Goal: Transaction & Acquisition: Purchase product/service

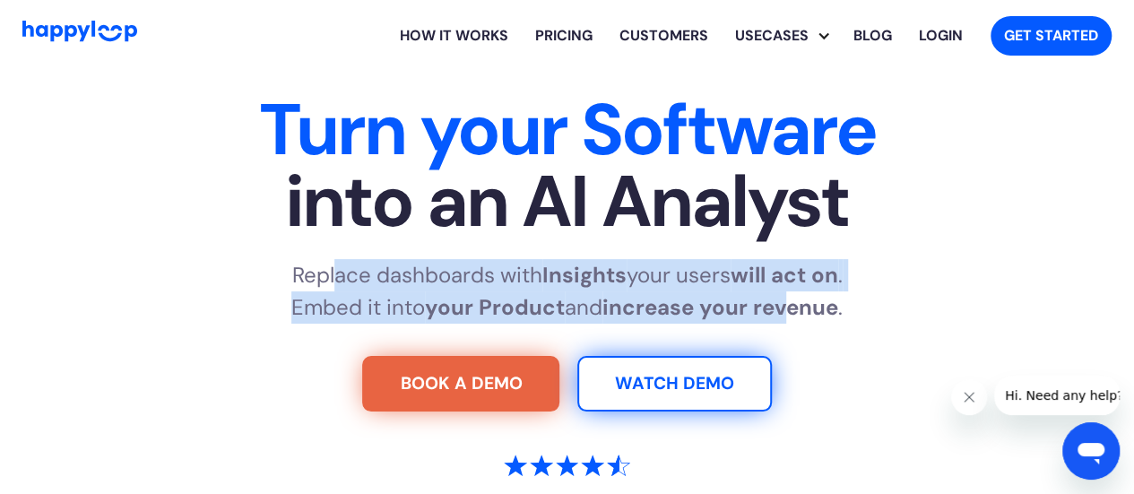
drag, startPoint x: 328, startPoint y: 257, endPoint x: 784, endPoint y: 308, distance: 458.4
click at [790, 308] on div "Turn your Software into an AI Analyst Replace dashboards with Insights your use…" at bounding box center [566, 387] width 1089 height 586
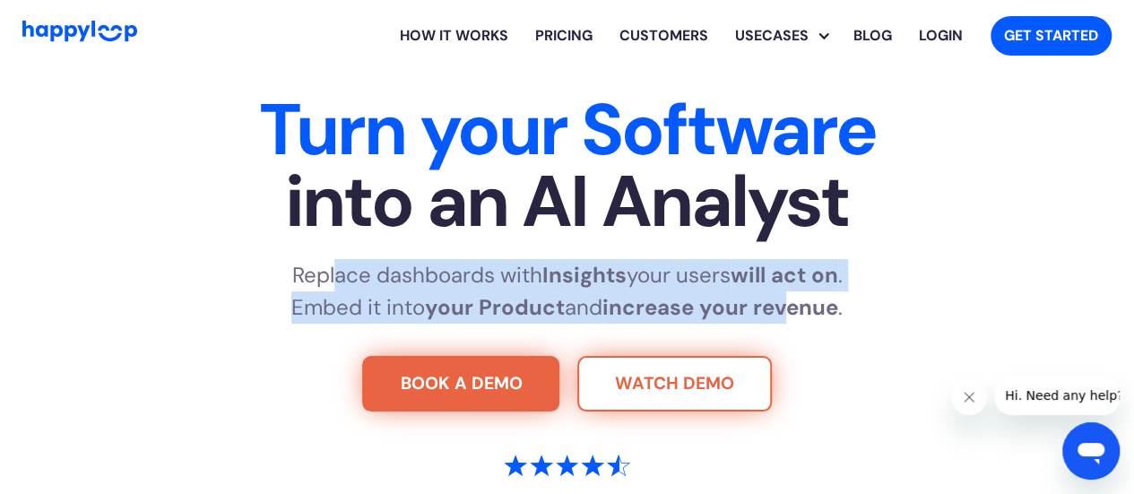
click at [674, 383] on link "WATCH DEMO" at bounding box center [674, 384] width 195 height 56
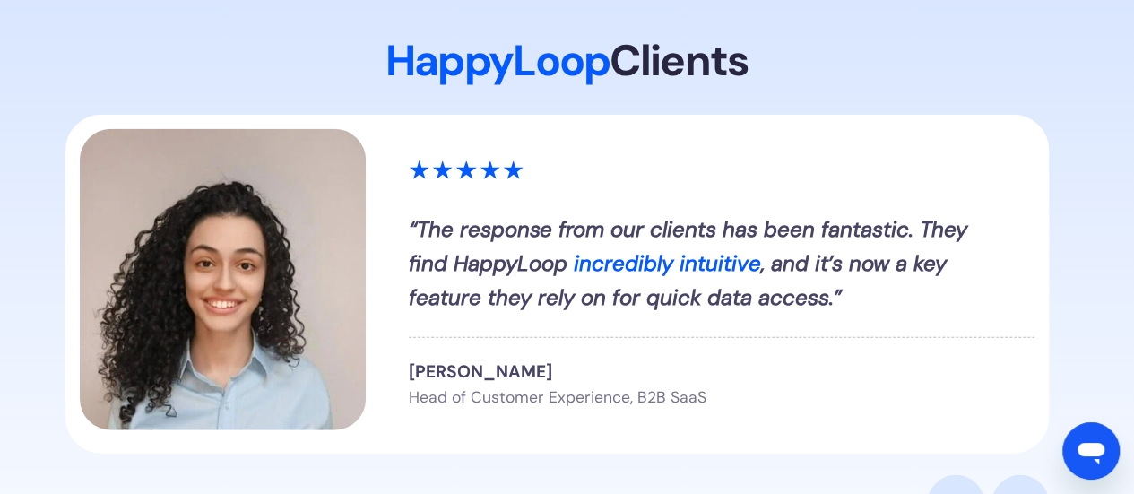
scroll to position [2200, 0]
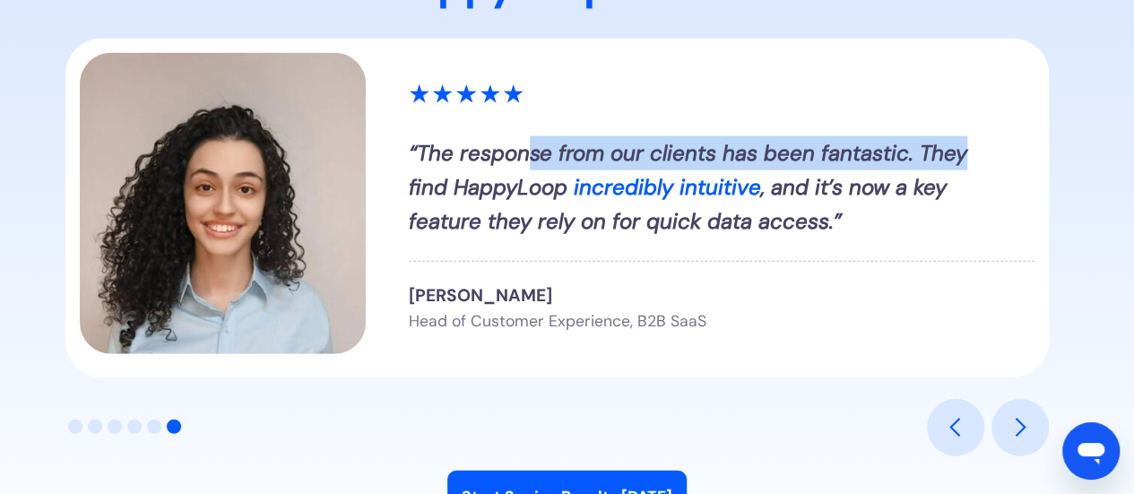
drag, startPoint x: 532, startPoint y: 138, endPoint x: 963, endPoint y: 125, distance: 431.5
click at [963, 125] on div "“ The response from our clients has been fantastic. They find HappyLoop incredi…" at bounding box center [722, 208] width 626 height 248
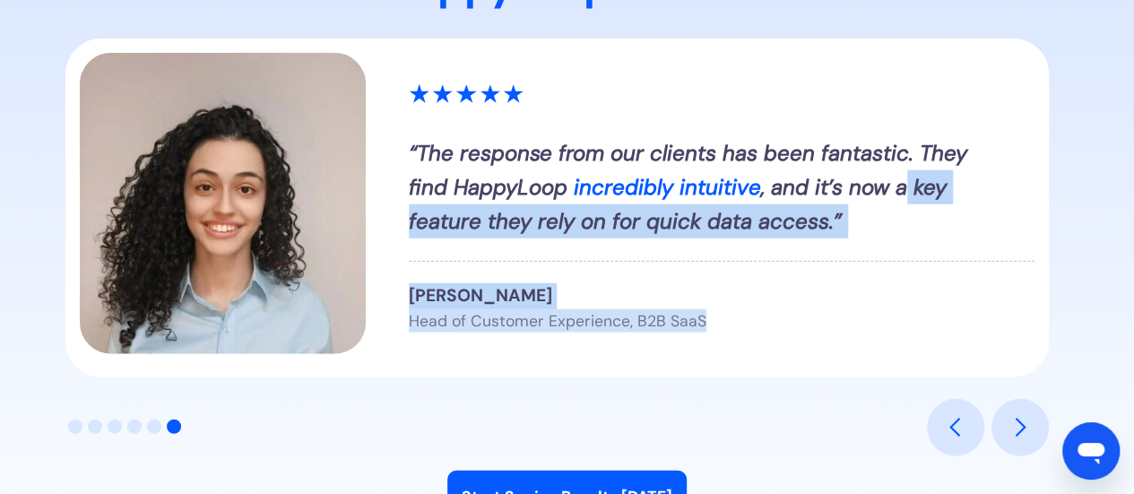
drag, startPoint x: 901, startPoint y: 178, endPoint x: 750, endPoint y: 358, distance: 234.8
click at [750, 358] on div "“ The response from our clients has been fantastic. They find HappyLoop incredi…" at bounding box center [557, 208] width 985 height 339
click at [762, 336] on div "“ The response from our clients has been fantastic. They find HappyLoop incredi…" at bounding box center [557, 208] width 985 height 339
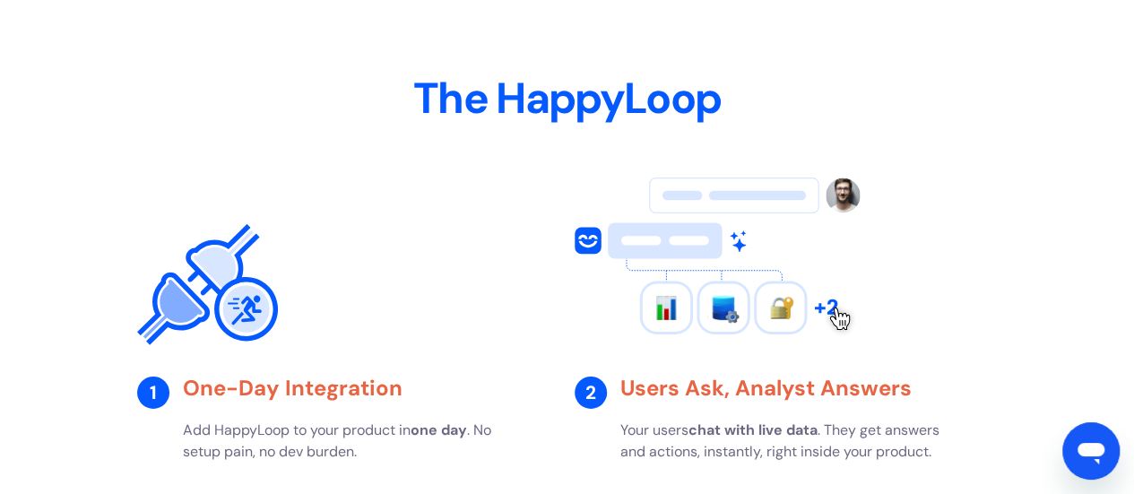
scroll to position [2918, 0]
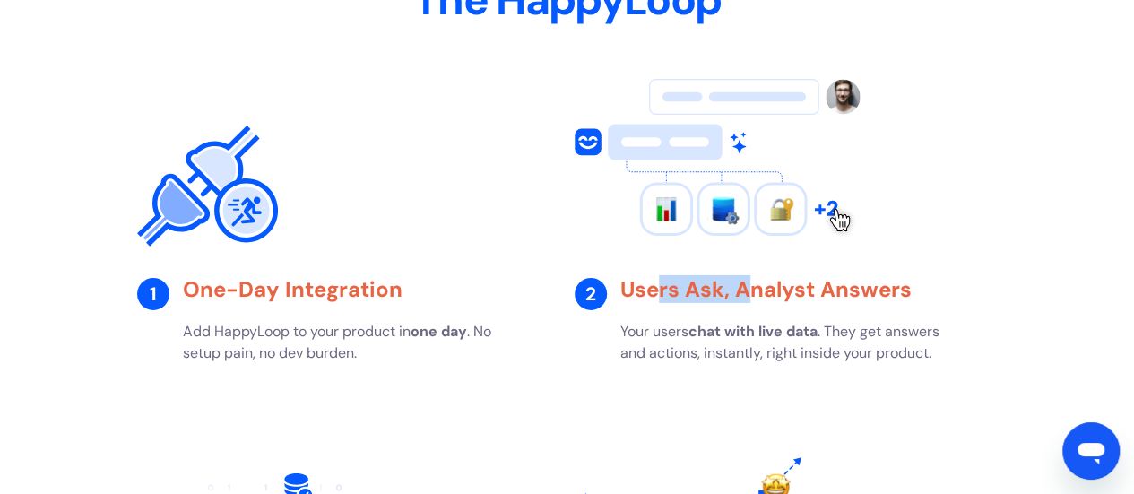
drag, startPoint x: 662, startPoint y: 286, endPoint x: 750, endPoint y: 286, distance: 88.8
click at [750, 286] on strong "Users Ask, Analyst Answers" at bounding box center [765, 289] width 291 height 28
drag, startPoint x: 795, startPoint y: 289, endPoint x: 950, endPoint y: 296, distance: 155.3
click at [950, 296] on h3 "Users Ask, Analyst Answers" at bounding box center [808, 290] width 377 height 22
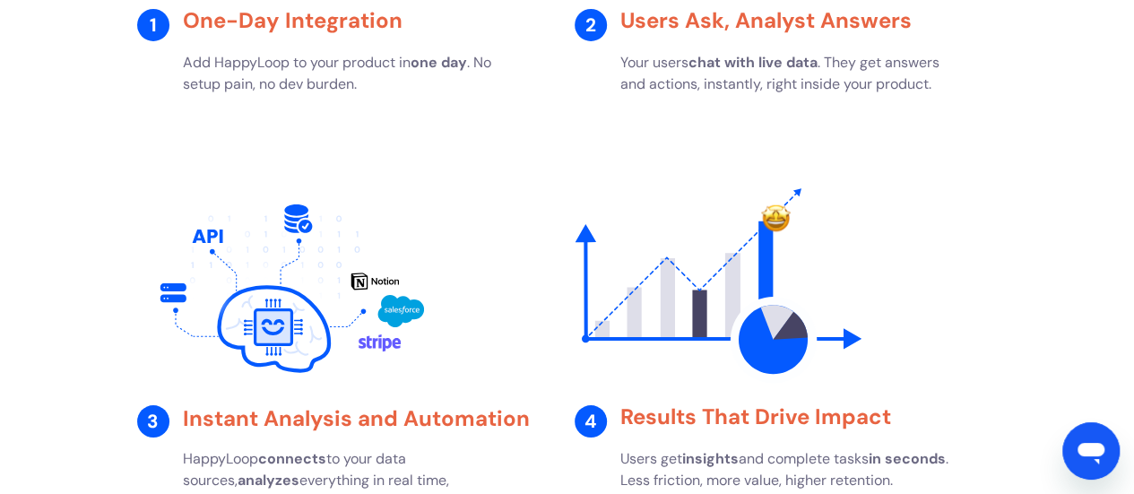
drag, startPoint x: 654, startPoint y: 413, endPoint x: 723, endPoint y: 420, distance: 69.3
click at [717, 419] on strong "Results That Drive Impact" at bounding box center [755, 417] width 271 height 28
click at [773, 421] on strong "Results That Drive Impact" at bounding box center [755, 417] width 271 height 28
drag, startPoint x: 786, startPoint y: 422, endPoint x: 811, endPoint y: 422, distance: 25.1
click at [811, 422] on strong "Results That Drive Impact" at bounding box center [755, 417] width 271 height 28
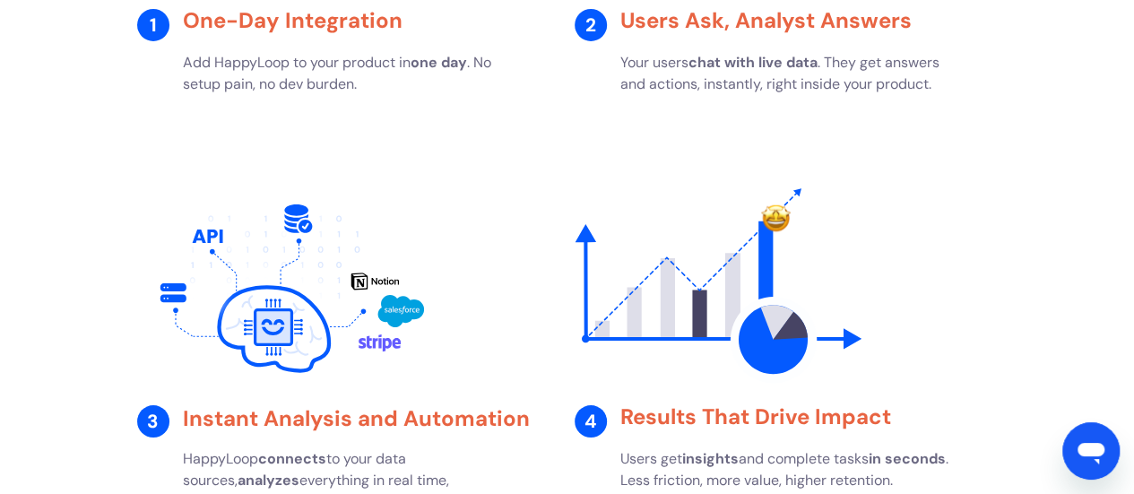
click at [859, 422] on strong "Results That Drive Impact" at bounding box center [755, 417] width 271 height 28
drag, startPoint x: 298, startPoint y: 424, endPoint x: 329, endPoint y: 424, distance: 31.4
click at [327, 424] on strong "Instant Analysis and Automation" at bounding box center [356, 418] width 347 height 28
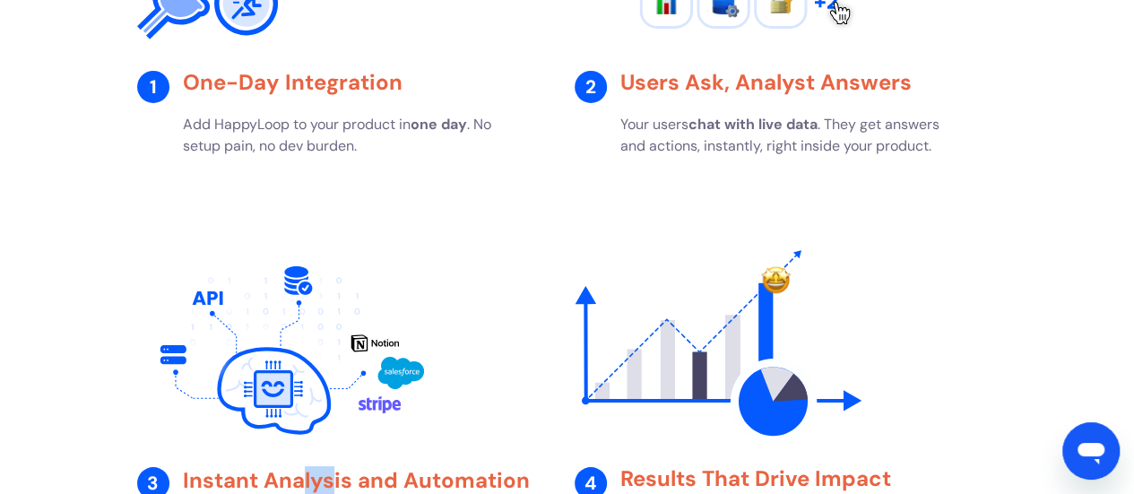
scroll to position [3097, 0]
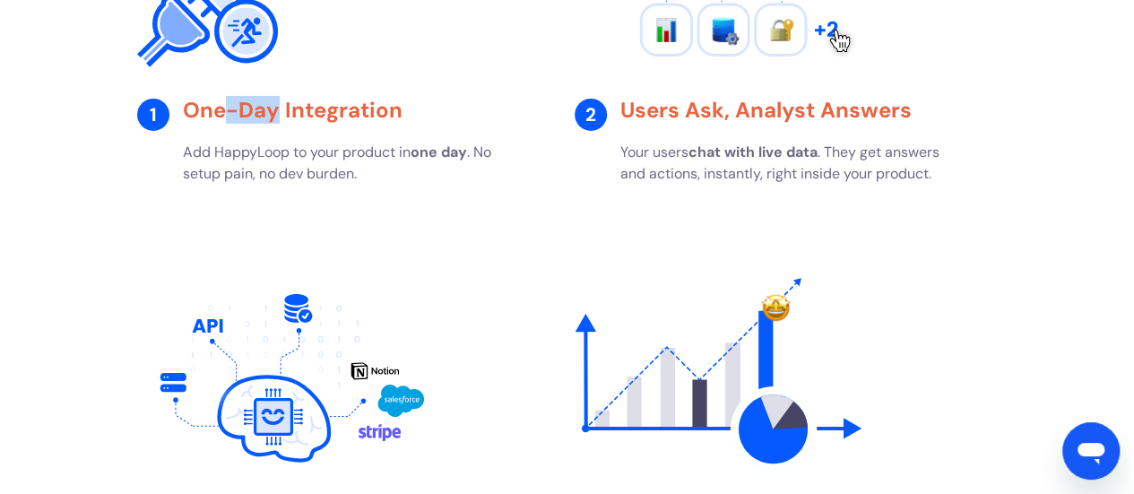
drag, startPoint x: 231, startPoint y: 114, endPoint x: 278, endPoint y: 110, distance: 46.8
click at [278, 110] on strong "One-Day Integration" at bounding box center [293, 110] width 220 height 28
click at [326, 107] on strong "One-Day Integration" at bounding box center [293, 110] width 220 height 28
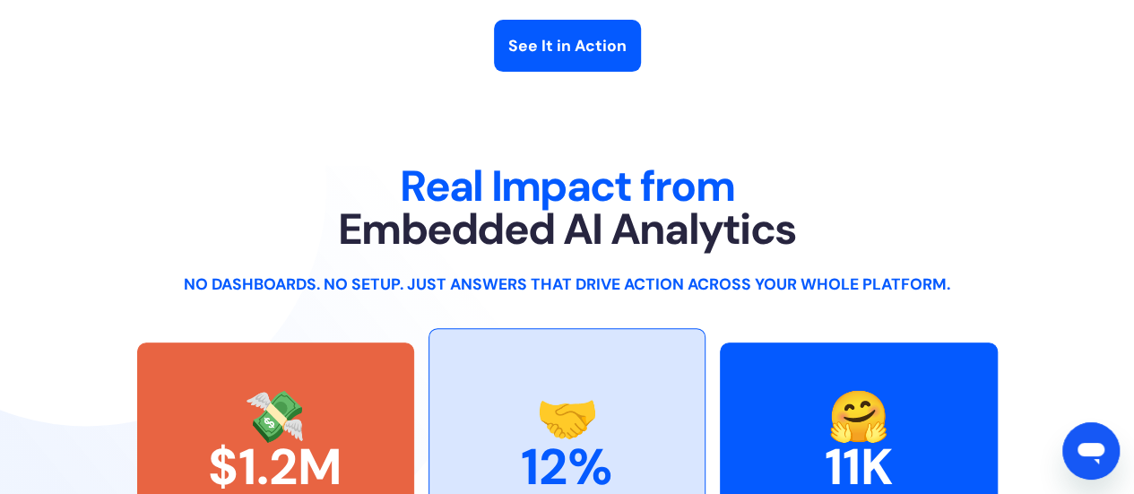
scroll to position [3814, 0]
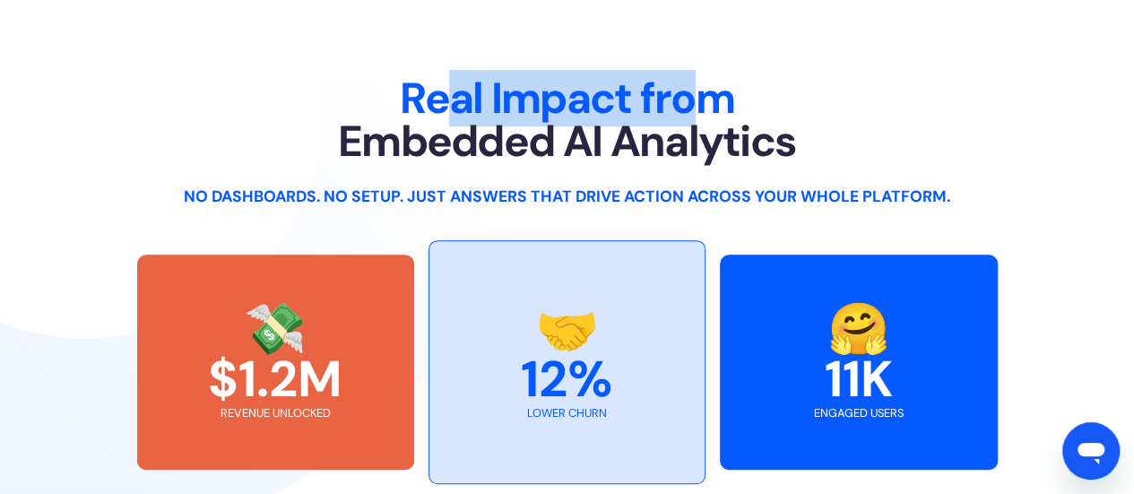
drag, startPoint x: 457, startPoint y: 87, endPoint x: 690, endPoint y: 91, distance: 233.2
click at [690, 91] on h2 "Real Impact from Embedded AI Analytics" at bounding box center [567, 120] width 861 height 86
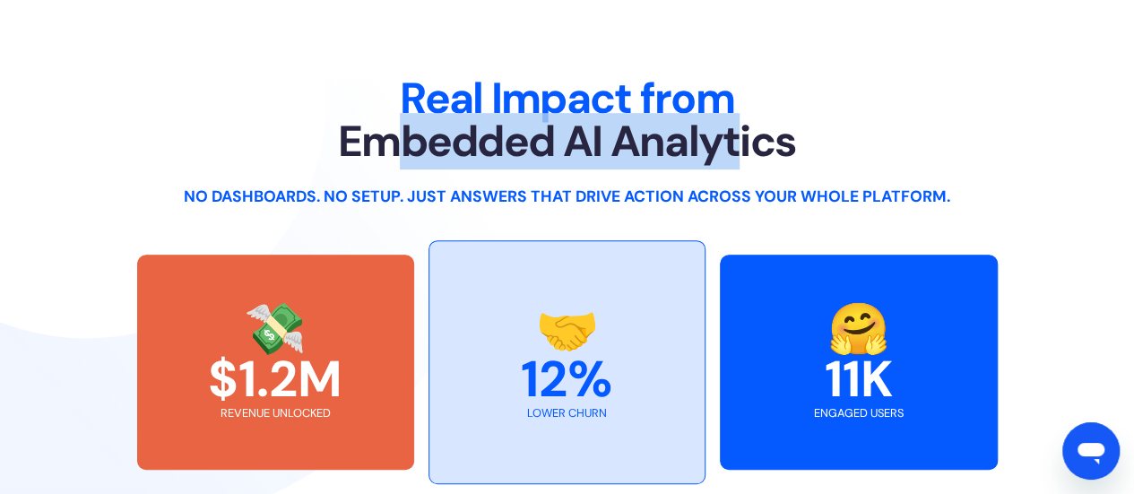
drag, startPoint x: 411, startPoint y: 142, endPoint x: 744, endPoint y: 150, distance: 333.7
click at [744, 150] on strong "Embedded AI Analytics" at bounding box center [567, 141] width 458 height 56
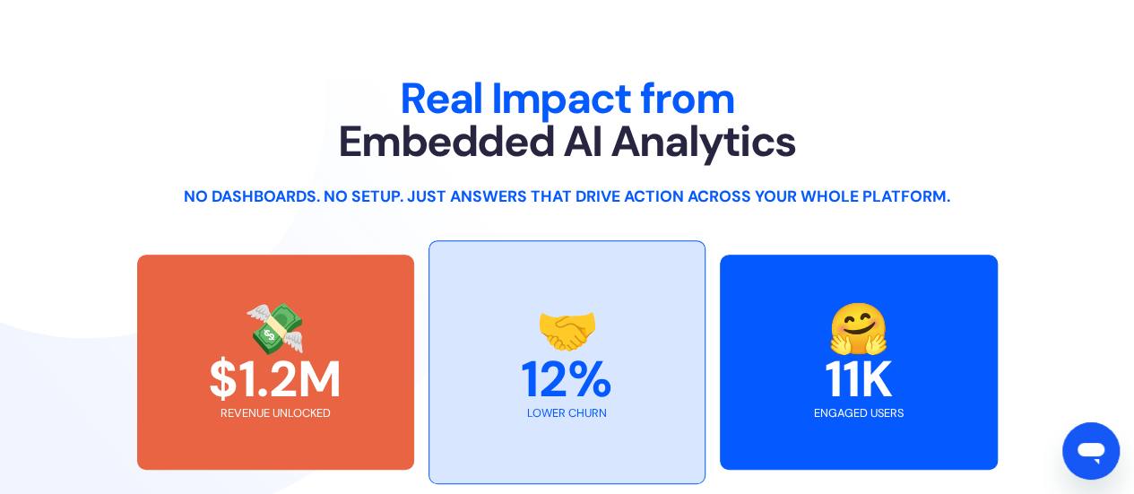
click at [769, 153] on strong "Embedded AI Analytics" at bounding box center [567, 141] width 458 height 56
drag, startPoint x: 907, startPoint y: 201, endPoint x: 755, endPoint y: 202, distance: 151.5
click at [755, 202] on strong "No dashboards. No setup. Just answers that drive action across your whole platf…" at bounding box center [567, 197] width 767 height 20
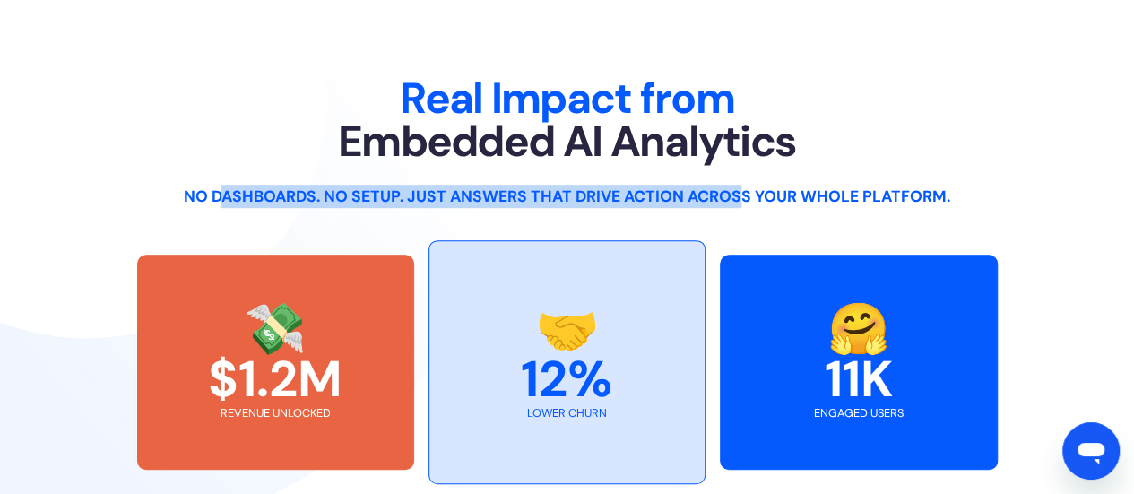
drag, startPoint x: 741, startPoint y: 202, endPoint x: 222, endPoint y: 183, distance: 518.6
click at [222, 183] on div "Real Impact from Embedded AI Analytics No dashboards. No setup. Just answers th…" at bounding box center [567, 373] width 861 height 593
click at [271, 187] on strong "No dashboards. No setup. Just answers that drive action across your whole platf…" at bounding box center [567, 197] width 767 height 20
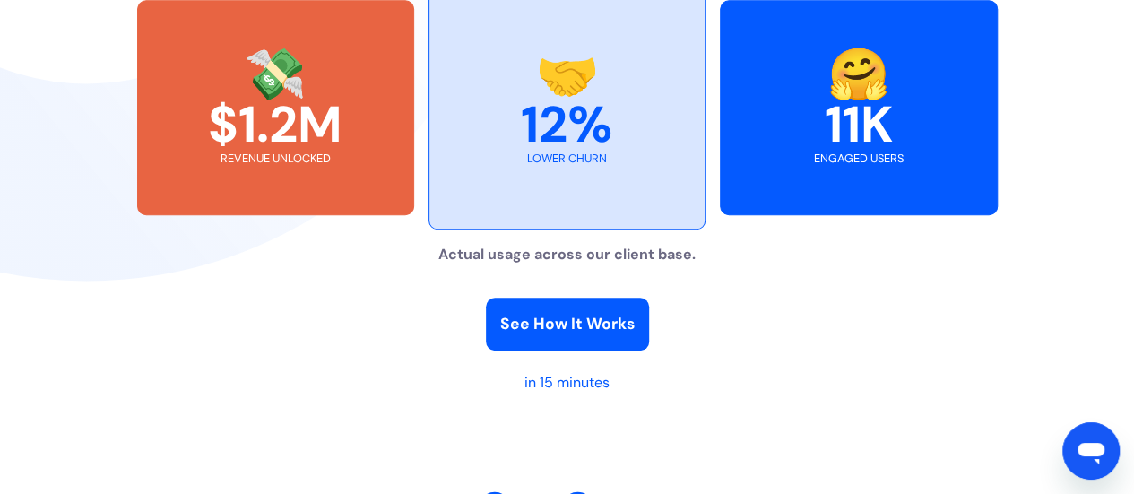
scroll to position [4083, 0]
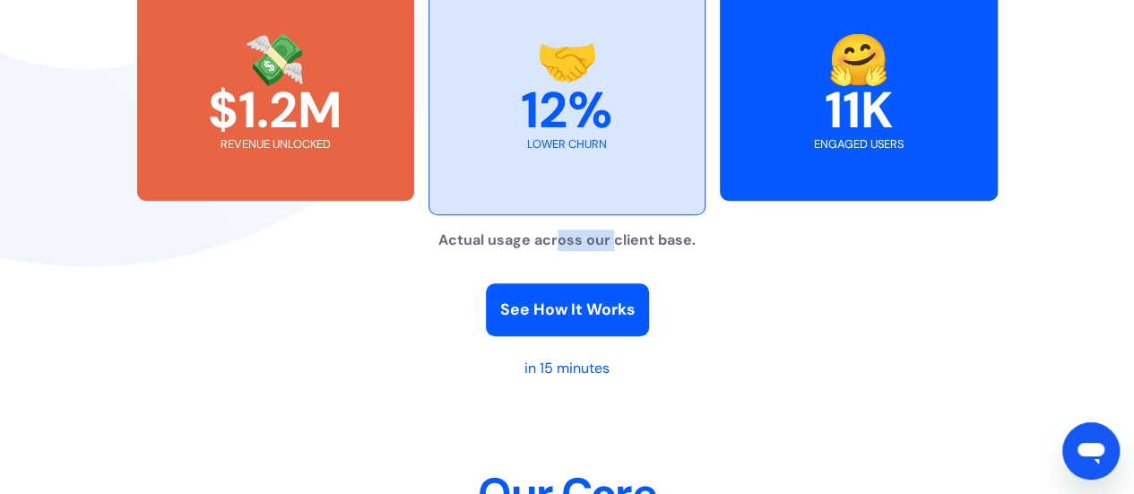
drag, startPoint x: 560, startPoint y: 241, endPoint x: 614, endPoint y: 243, distance: 54.7
click at [614, 243] on strong "Actual usage across our client base." at bounding box center [566, 239] width 257 height 19
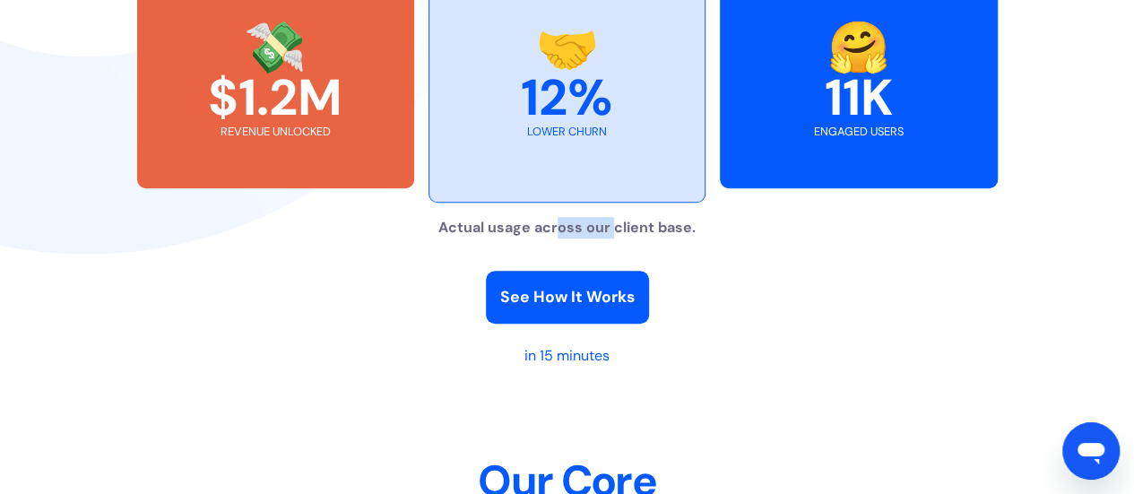
scroll to position [4263, 0]
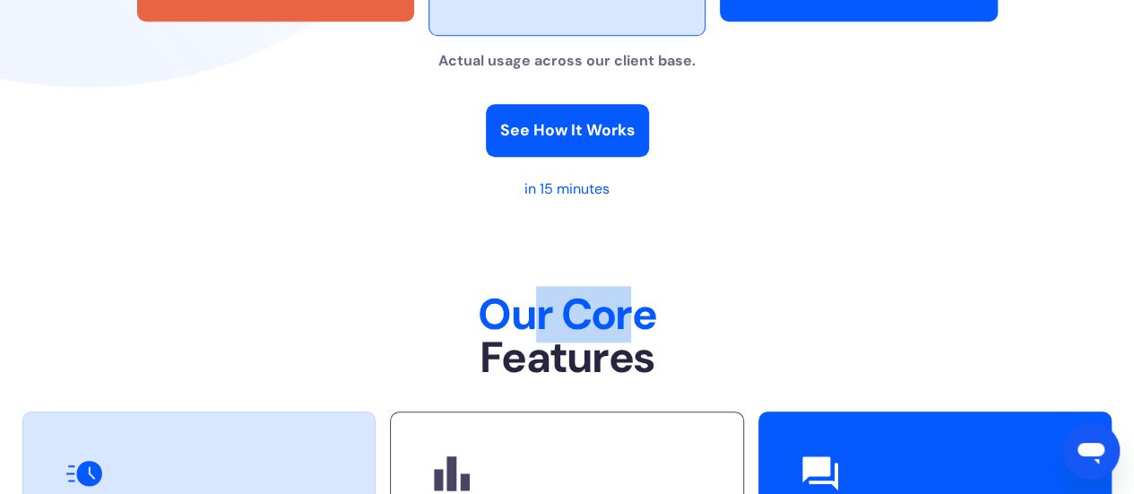
drag, startPoint x: 553, startPoint y: 317, endPoint x: 657, endPoint y: 309, distance: 104.3
click at [657, 309] on h2 "Our Core Features" at bounding box center [566, 336] width 1089 height 86
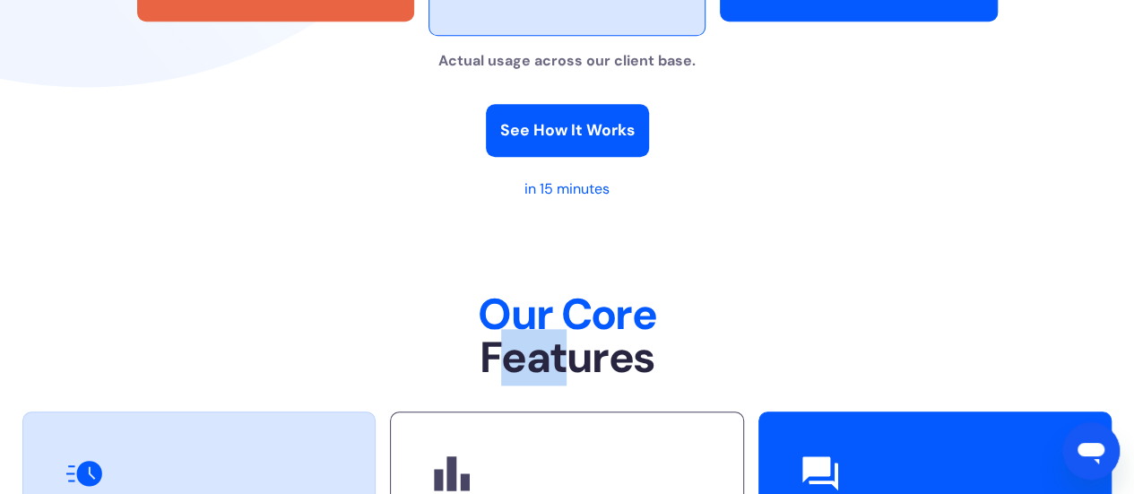
drag, startPoint x: 493, startPoint y: 360, endPoint x: 585, endPoint y: 360, distance: 91.5
click at [585, 360] on span "Features" at bounding box center [567, 357] width 175 height 56
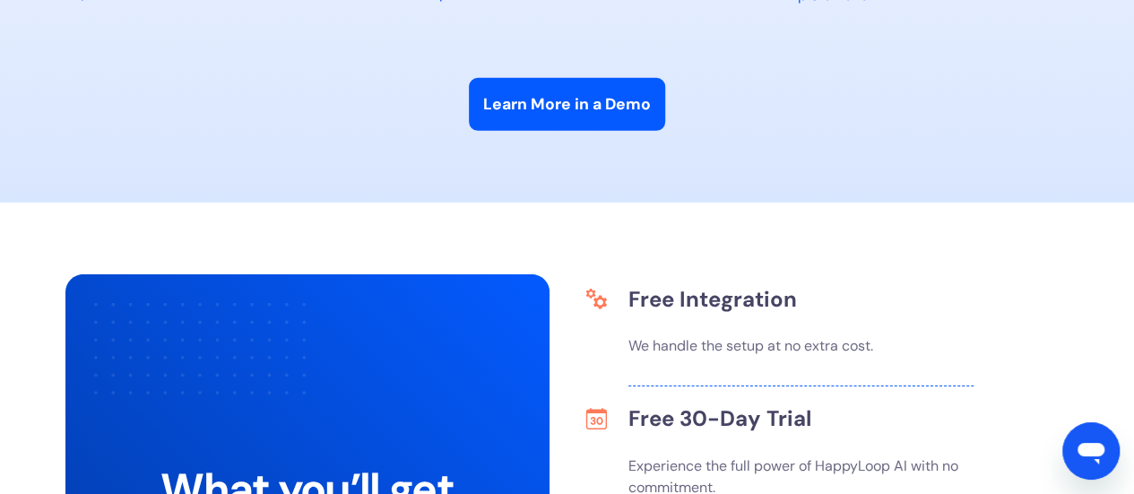
scroll to position [6146, 0]
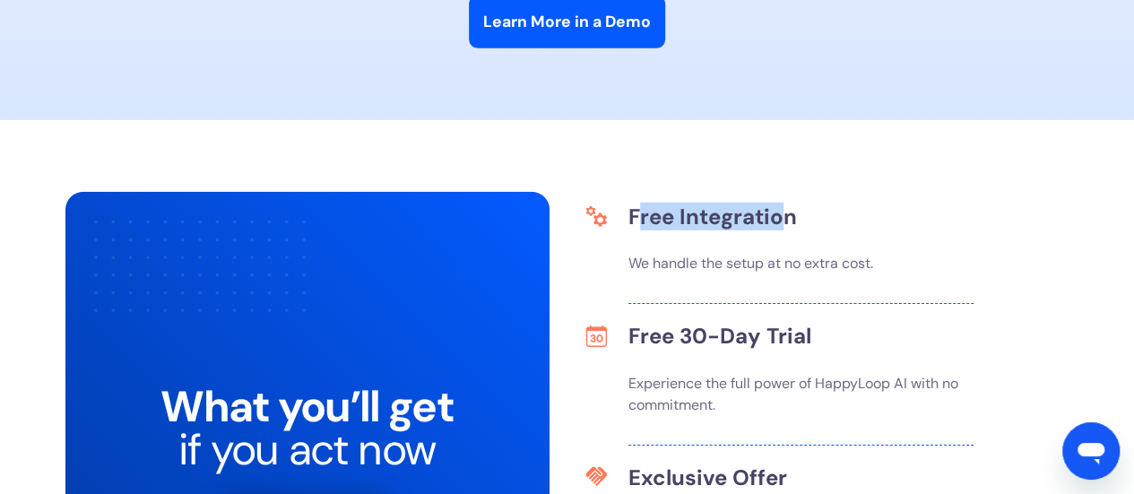
drag, startPoint x: 636, startPoint y: 213, endPoint x: 787, endPoint y: 218, distance: 151.6
click at [787, 218] on h3 "Free Integration" at bounding box center [849, 217] width 441 height 22
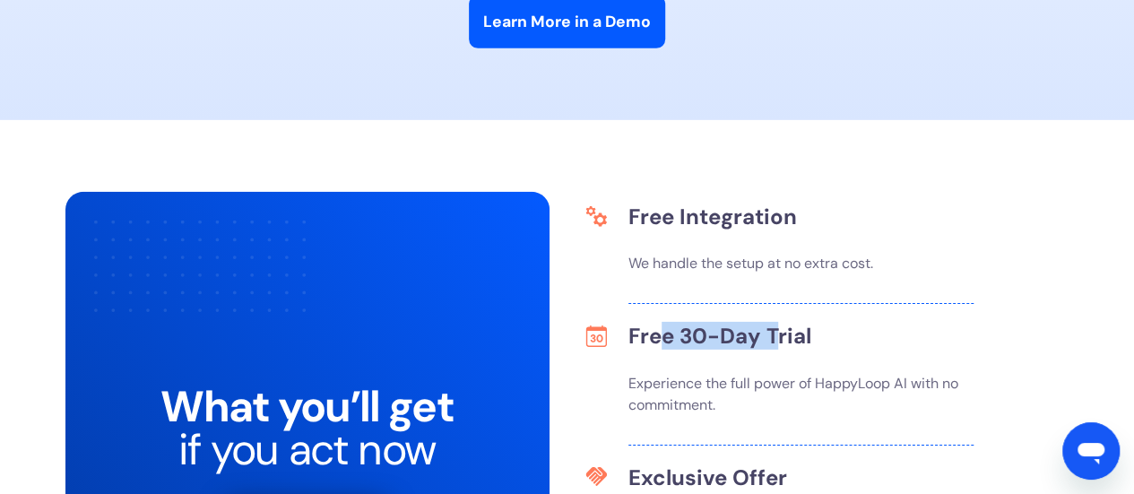
drag, startPoint x: 655, startPoint y: 339, endPoint x: 782, endPoint y: 342, distance: 127.4
click at [778, 343] on h3 "Free 30-Day Trial" at bounding box center [849, 336] width 441 height 22
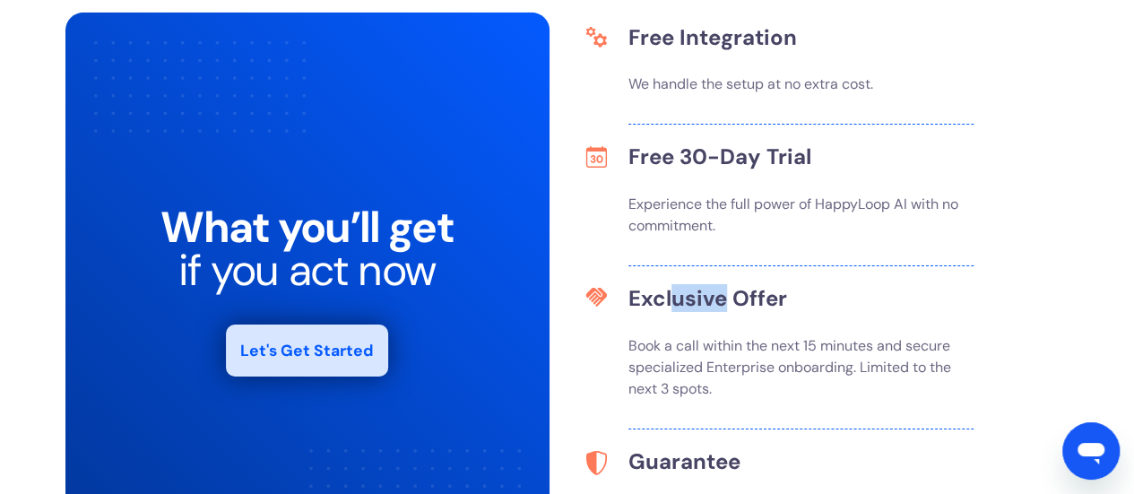
drag, startPoint x: 675, startPoint y: 291, endPoint x: 746, endPoint y: 293, distance: 70.9
click at [744, 293] on h3 "Exclusive Offer" at bounding box center [849, 299] width 441 height 22
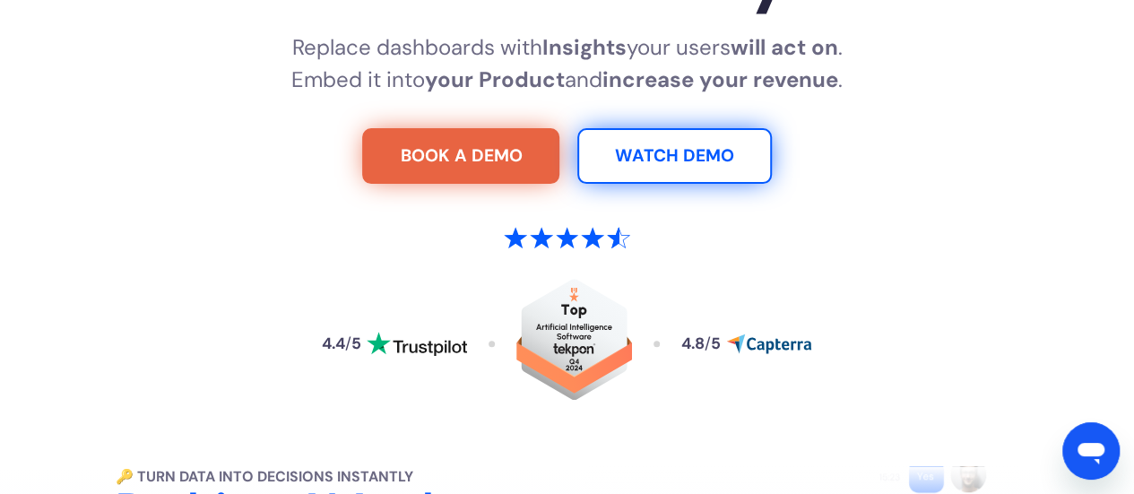
scroll to position [0, 0]
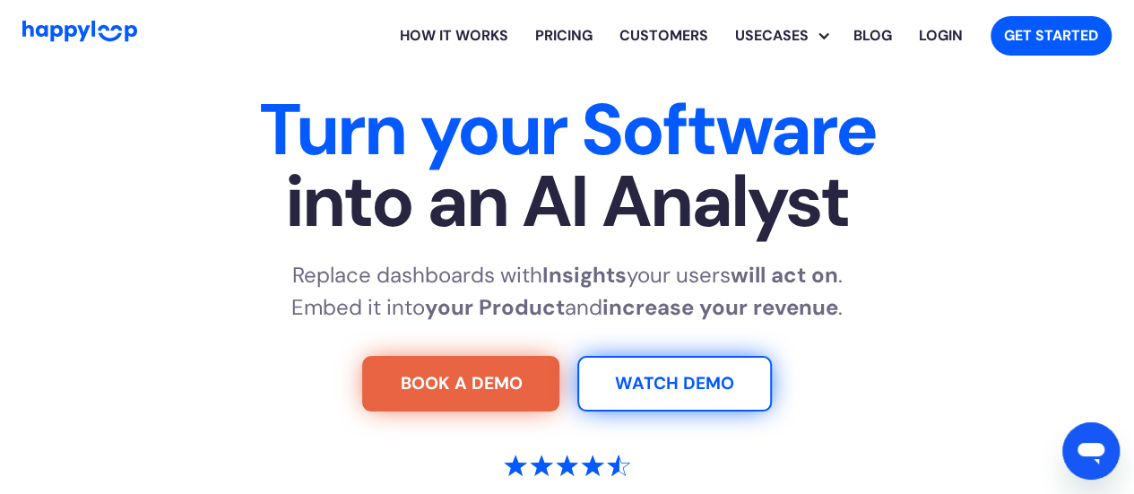
click at [552, 30] on link "Pricing" at bounding box center [564, 35] width 84 height 57
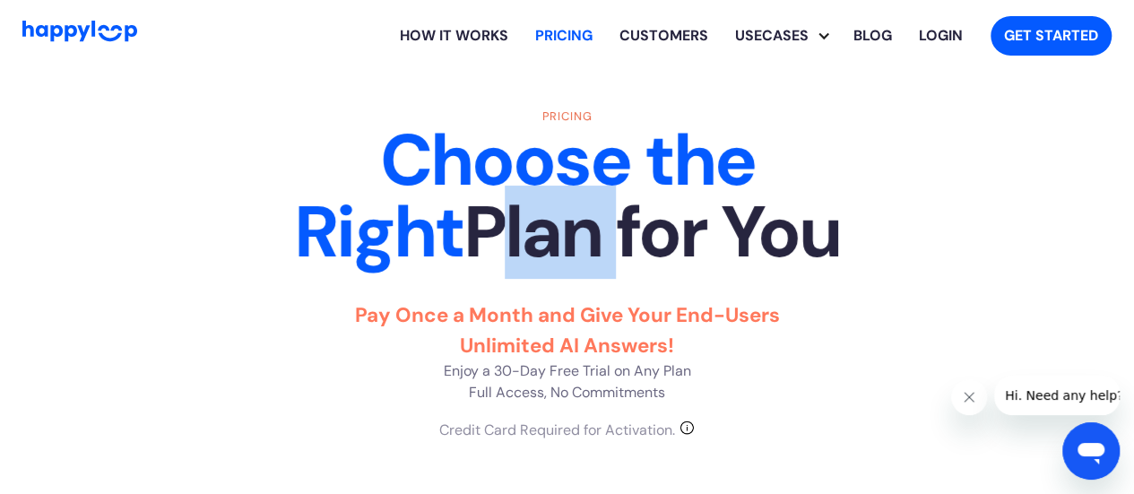
drag, startPoint x: 424, startPoint y: 237, endPoint x: 538, endPoint y: 237, distance: 113.9
click at [538, 237] on strong "Plan for You" at bounding box center [652, 232] width 377 height 93
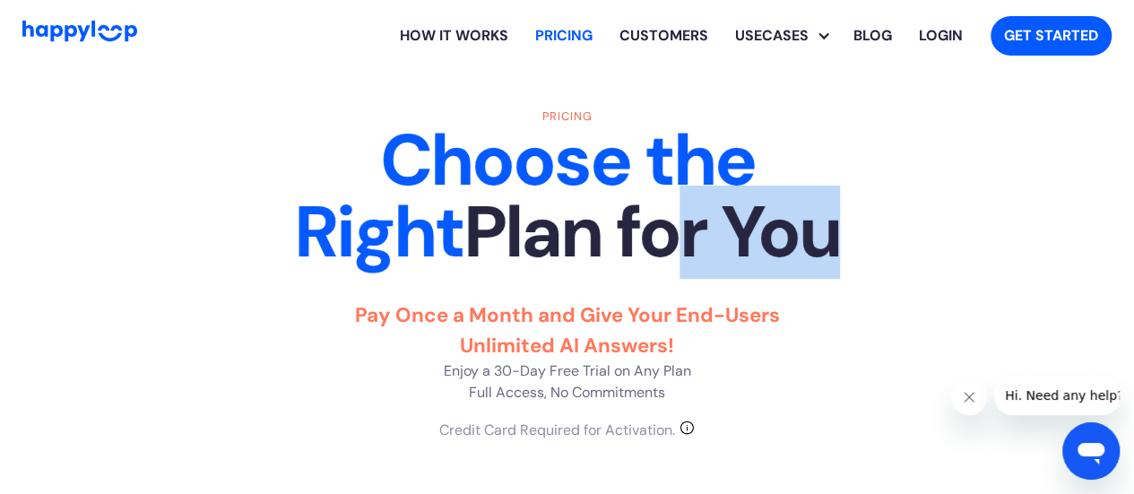
drag, startPoint x: 737, startPoint y: 232, endPoint x: 602, endPoint y: 211, distance: 137.1
click at [602, 211] on strong "Plan for You" at bounding box center [652, 232] width 377 height 93
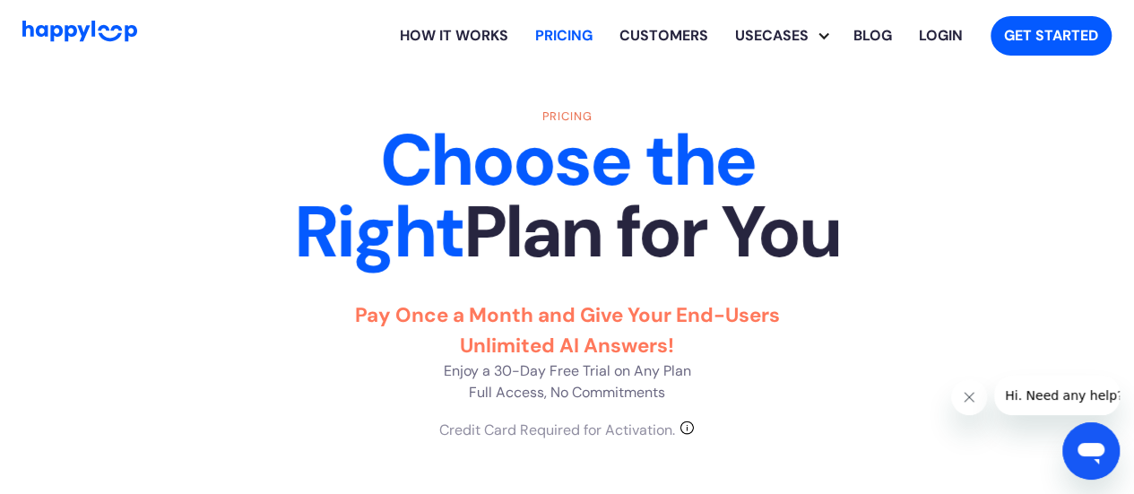
click at [527, 216] on strong "Plan for You" at bounding box center [652, 232] width 377 height 93
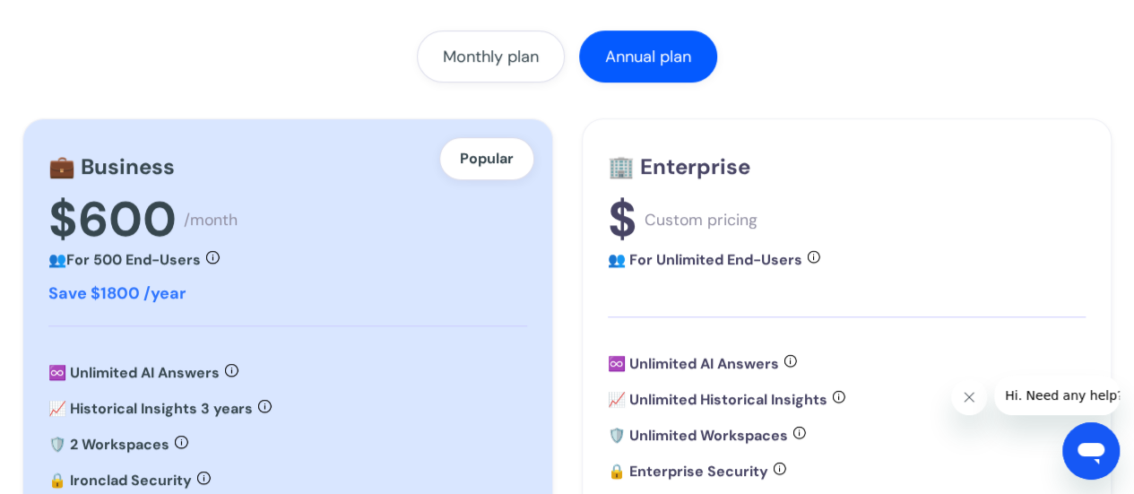
scroll to position [448, 0]
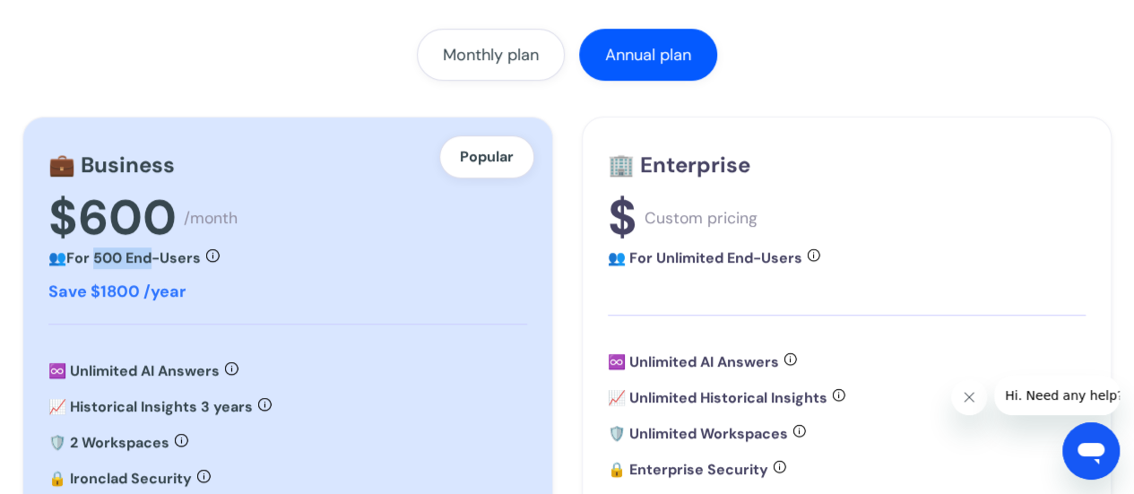
drag, startPoint x: 98, startPoint y: 260, endPoint x: 153, endPoint y: 260, distance: 55.6
click at [153, 260] on strong "For 500 End-Users" at bounding box center [133, 257] width 134 height 19
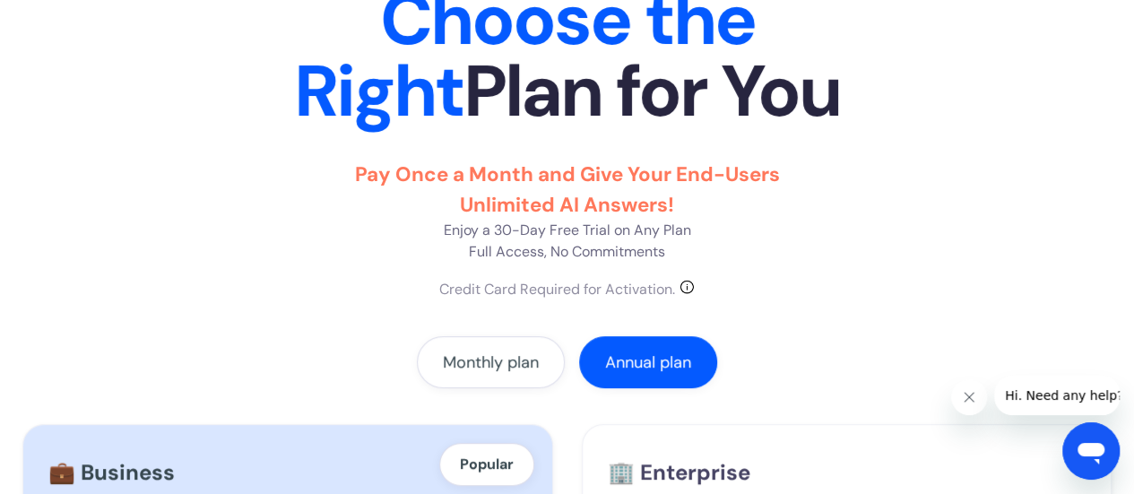
scroll to position [0, 0]
